Goal: Navigation & Orientation: Understand site structure

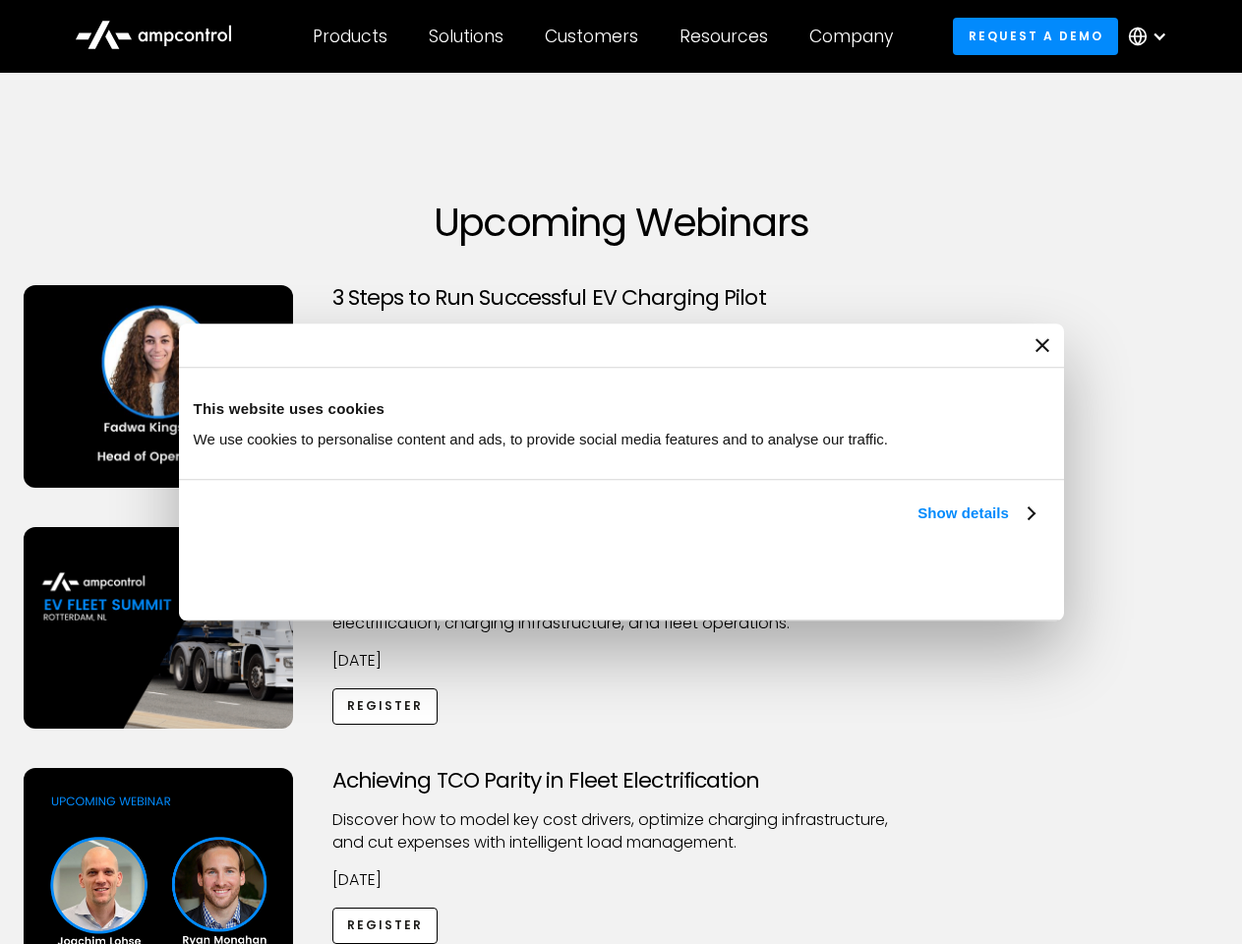
click at [918, 525] on link "Show details" at bounding box center [976, 514] width 116 height 24
click at [0, 0] on div "Necessary cookies help make a website usable by enabling basic functions like p…" at bounding box center [0, 0] width 0 height 0
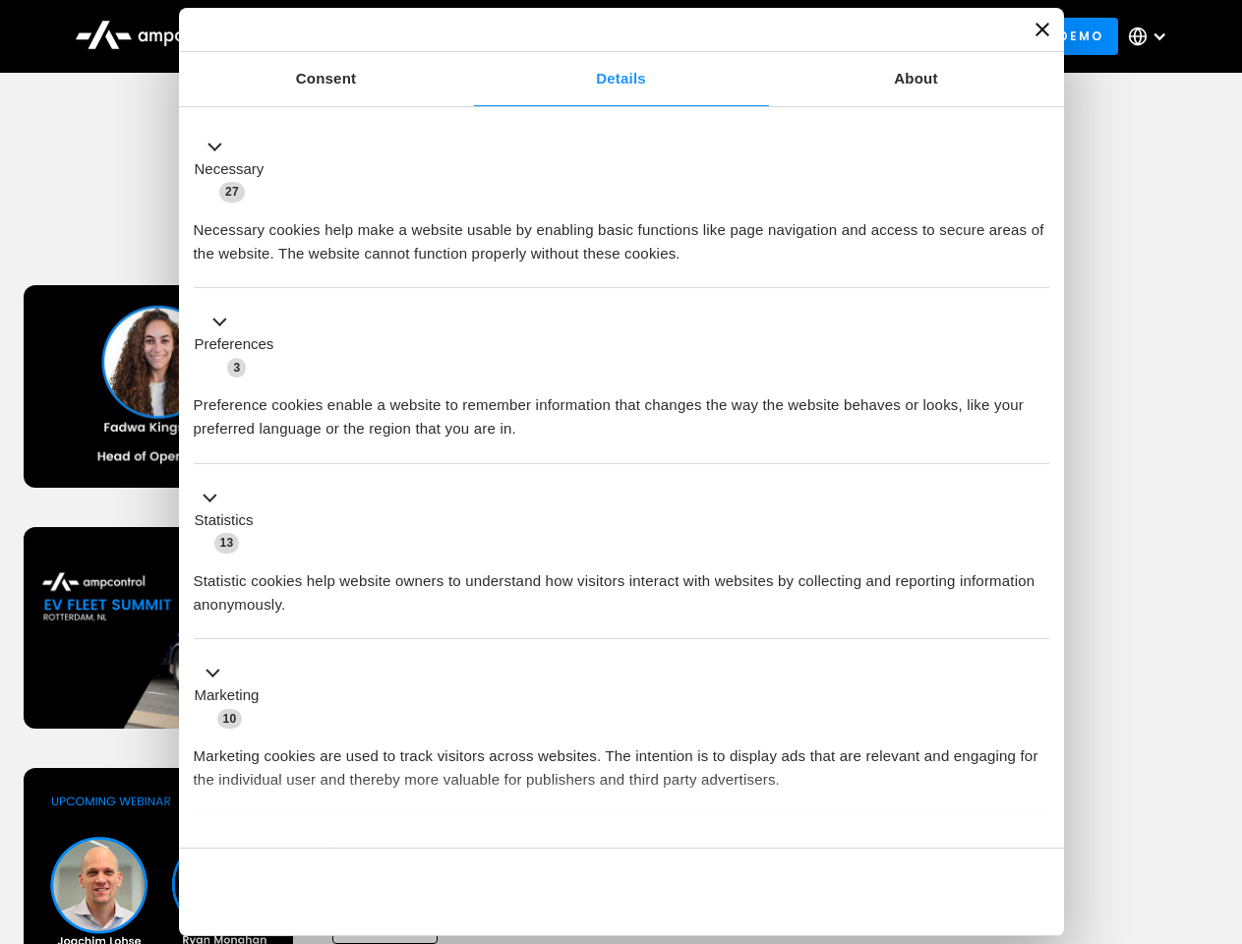
click at [1221, 793] on div "Achieving TCO Parity in Fleet Electrification Discover how to model key cost dr…" at bounding box center [621, 922] width 1235 height 309
click at [605, 36] on div "Customers" at bounding box center [591, 37] width 93 height 22
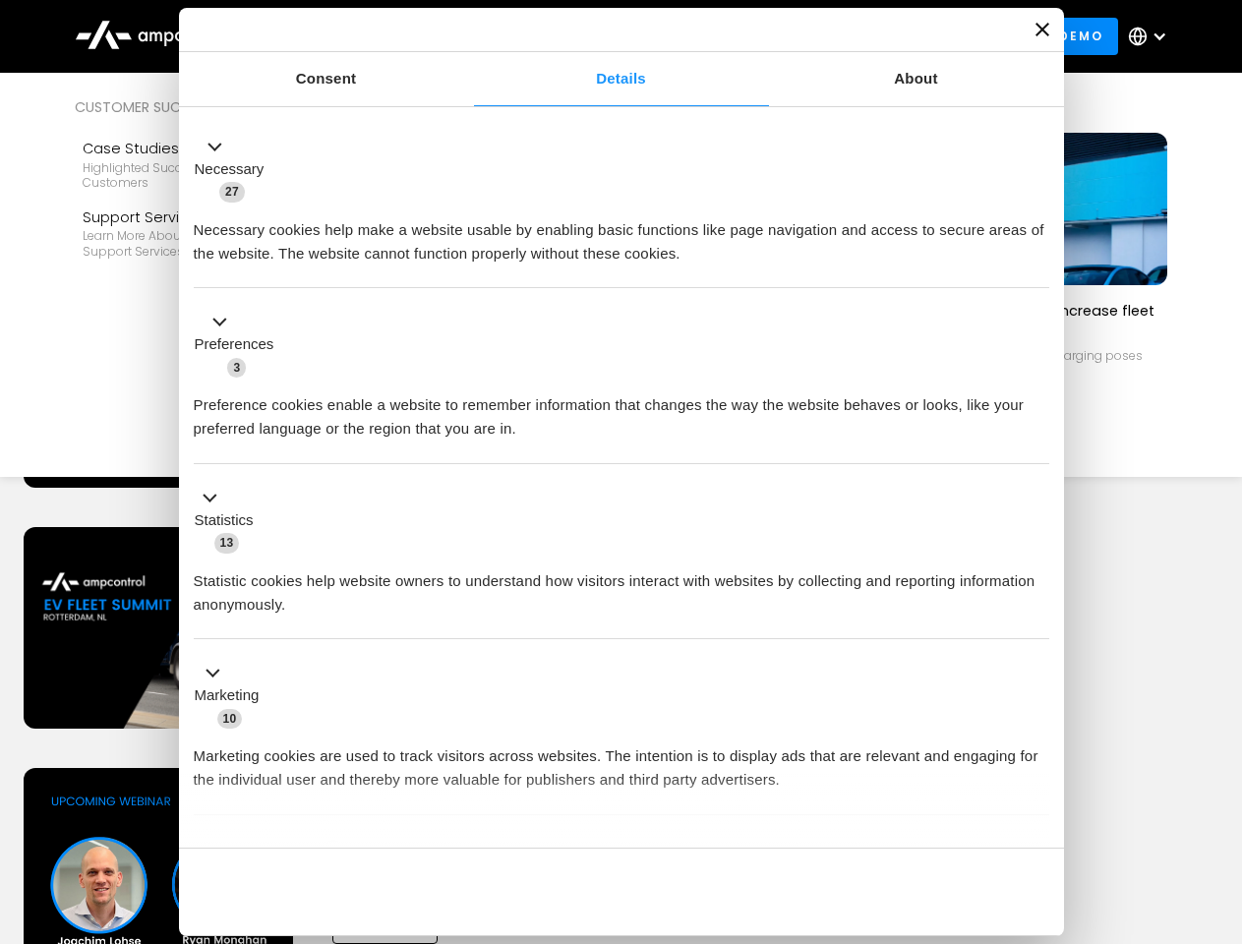
click at [349, 36] on div "Products" at bounding box center [350, 37] width 75 height 22
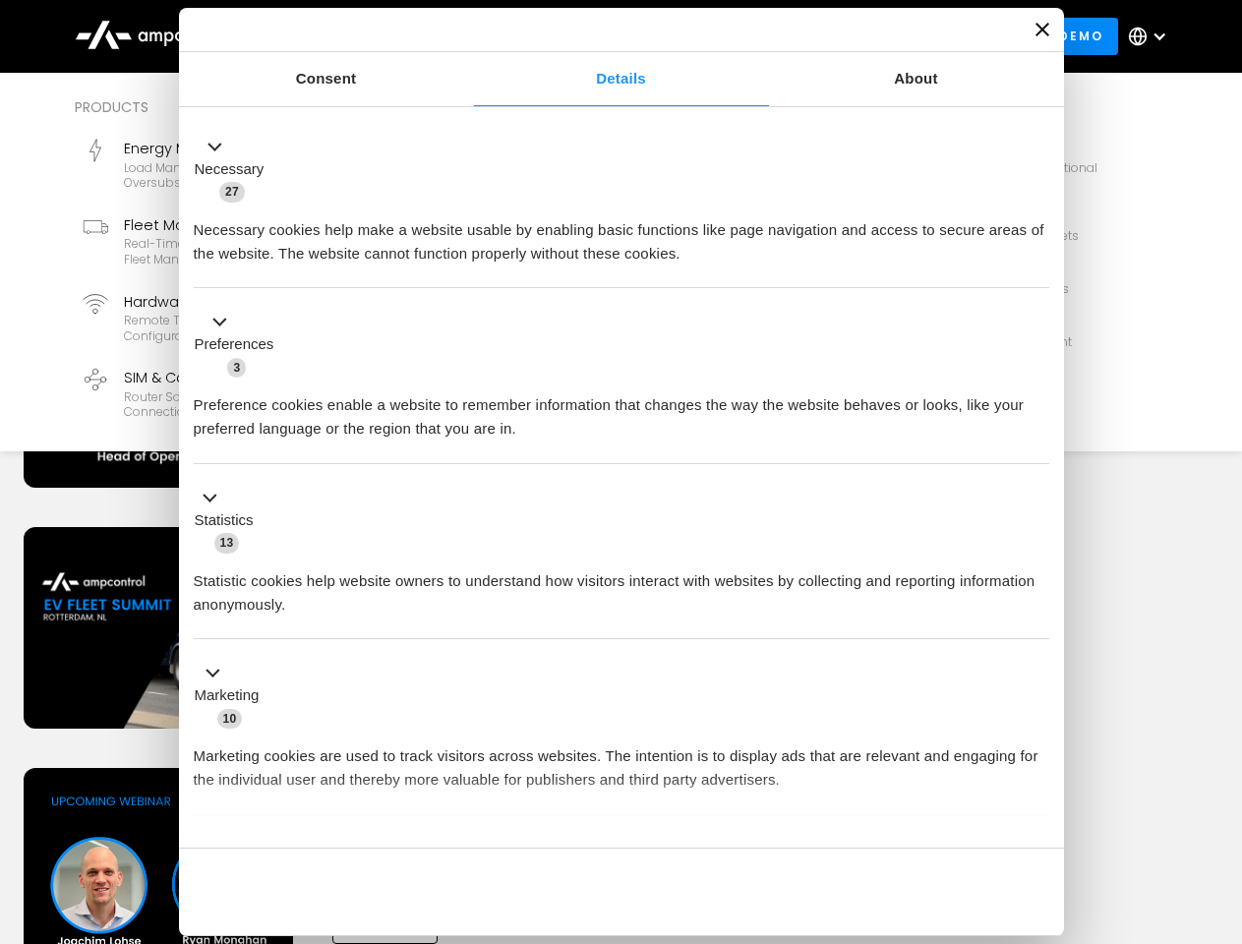
click at [467, 36] on div "Solutions" at bounding box center [466, 37] width 75 height 22
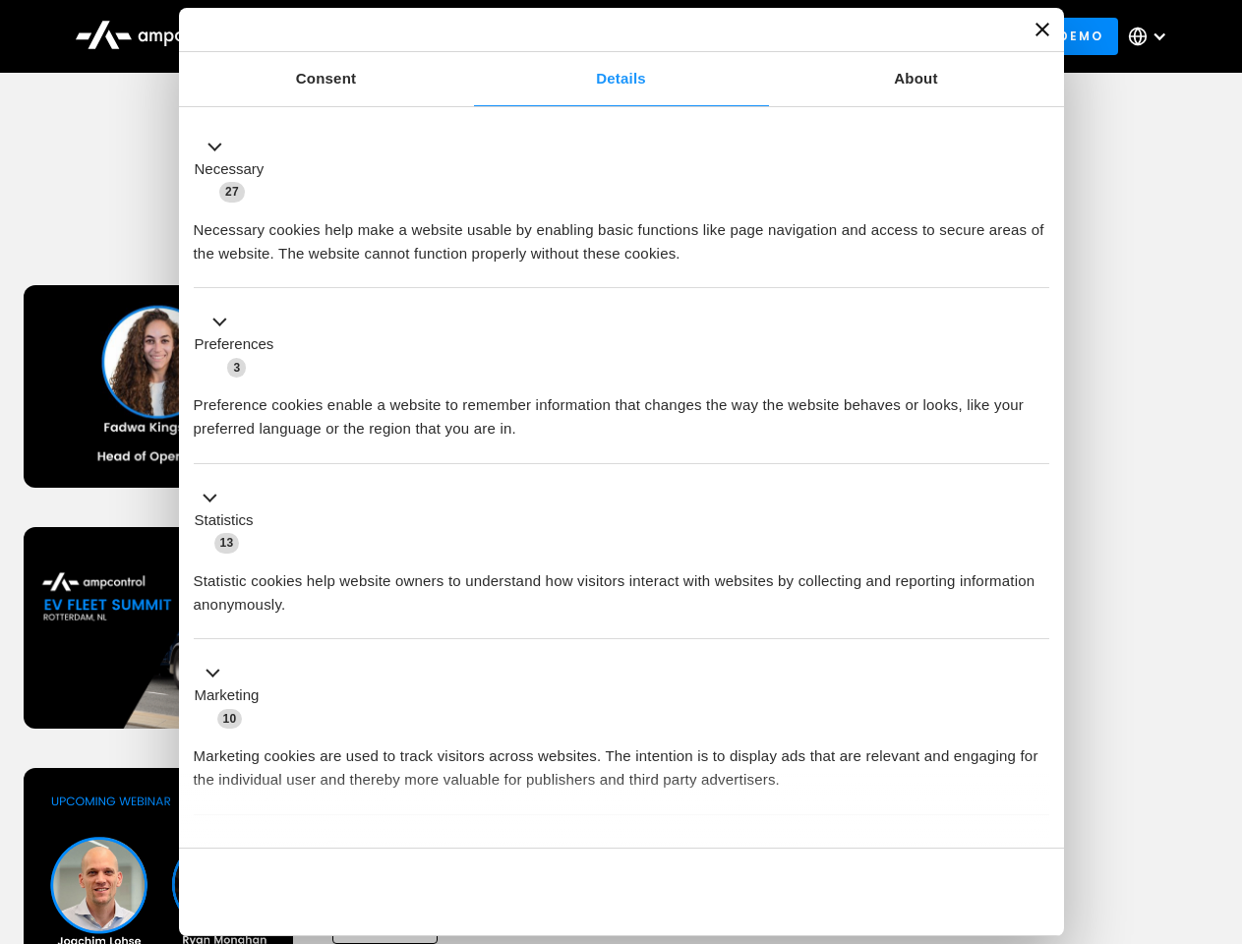
click at [595, 36] on div "Customers" at bounding box center [591, 37] width 93 height 22
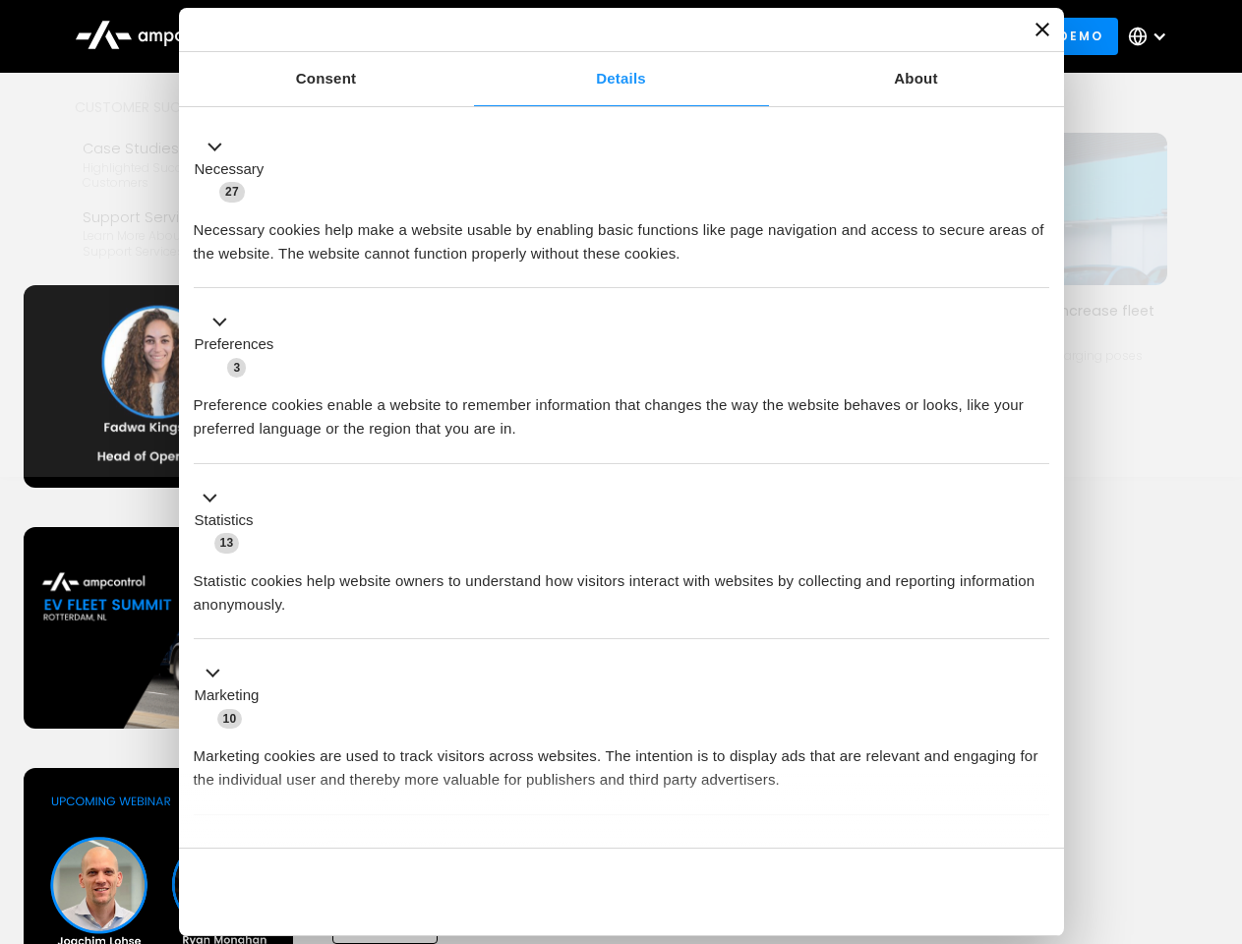
click at [728, 36] on div "Resources" at bounding box center [724, 37] width 89 height 22
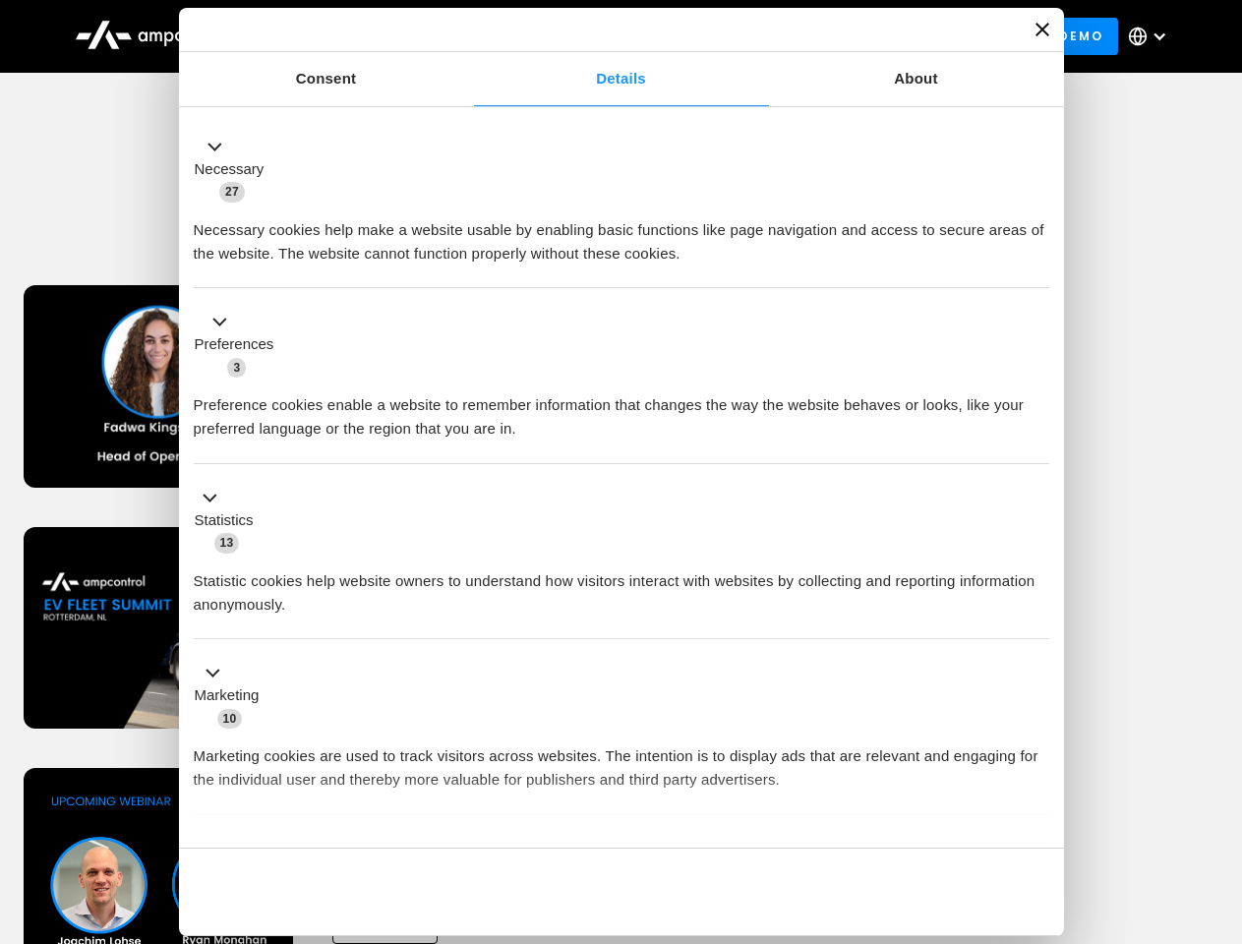
click at [858, 36] on div "Company" at bounding box center [852, 37] width 84 height 22
click at [1153, 36] on div at bounding box center [1160, 37] width 16 height 16
